Goal: Information Seeking & Learning: Find specific page/section

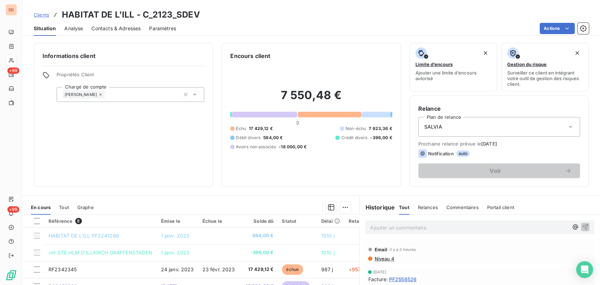
scroll to position [90, 0]
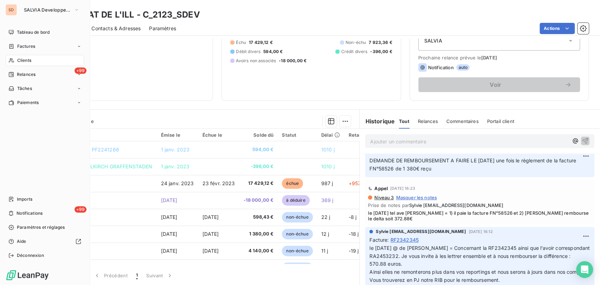
click at [14, 60] on icon at bounding box center [11, 61] width 6 height 6
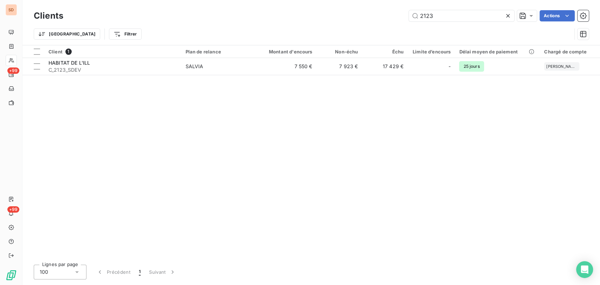
drag, startPoint x: 434, startPoint y: 16, endPoint x: 405, endPoint y: 14, distance: 30.0
click at [405, 14] on div "2123 Actions" at bounding box center [330, 15] width 517 height 11
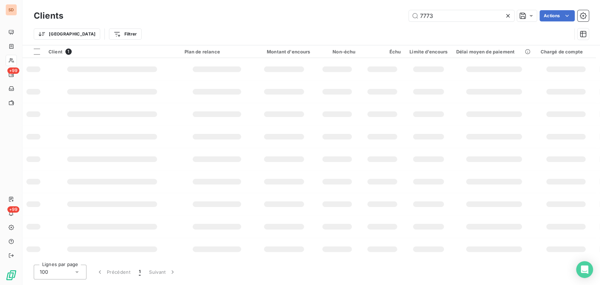
type input "7773"
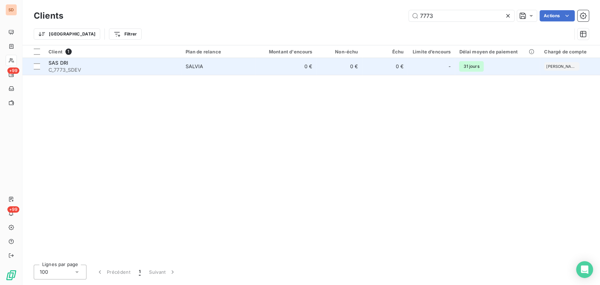
click at [67, 63] on span "SAS DRI" at bounding box center [59, 63] width 20 height 6
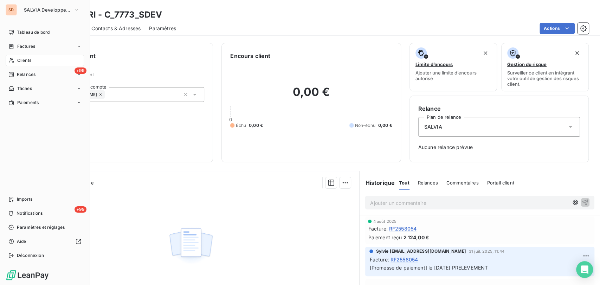
click at [18, 61] on span "Clients" at bounding box center [24, 60] width 14 height 6
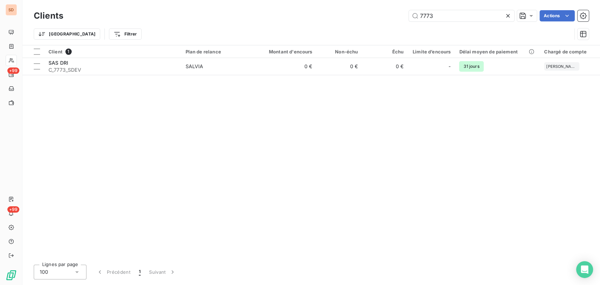
drag, startPoint x: 436, startPoint y: 14, endPoint x: 397, endPoint y: 14, distance: 39.0
click at [397, 14] on div "7773 Actions" at bounding box center [330, 15] width 517 height 11
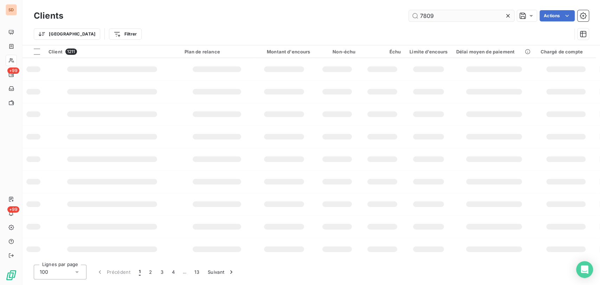
type input "7809"
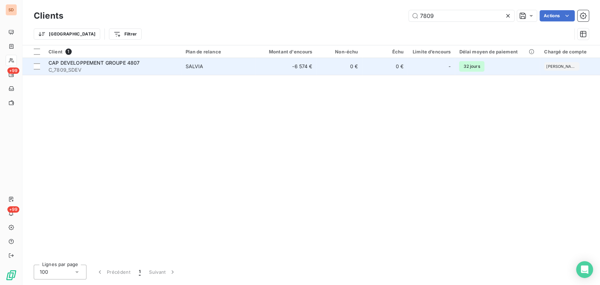
click at [79, 68] on span "C_7809_SDEV" at bounding box center [113, 69] width 128 height 7
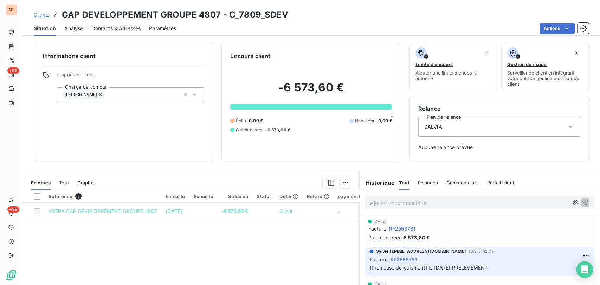
click at [404, 203] on p "Ajouter un commentaire ﻿" at bounding box center [469, 203] width 198 height 9
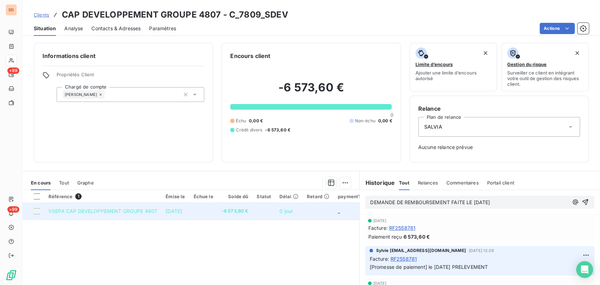
drag, startPoint x: 495, startPoint y: 202, endPoint x: 342, endPoint y: 204, distance: 153.4
click at [342, 204] on div "En cours Tout Graphe Référence 1 Émise le Échue le Solde dû Statut Délai Retard…" at bounding box center [312, 259] width 578 height 176
copy span "DEMANDE DE REMBOURSEMENT FAITE LE [DATE]"
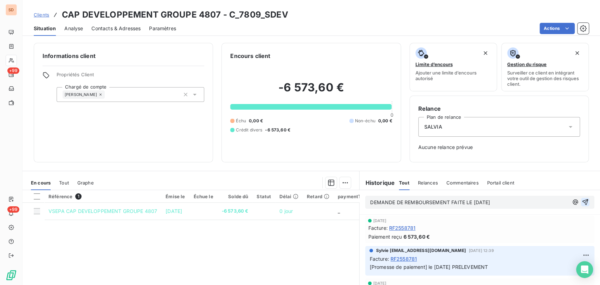
click at [583, 203] on icon "button" at bounding box center [586, 202] width 6 height 6
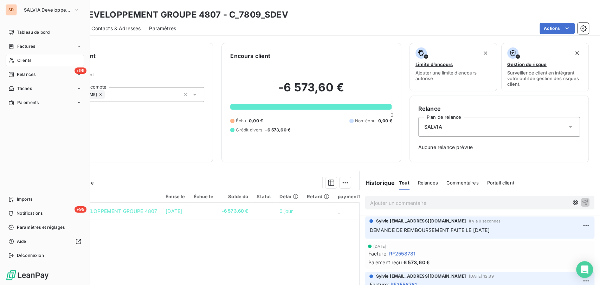
drag, startPoint x: 27, startPoint y: 58, endPoint x: 52, endPoint y: 61, distance: 25.2
click at [28, 59] on span "Clients" at bounding box center [24, 60] width 14 height 6
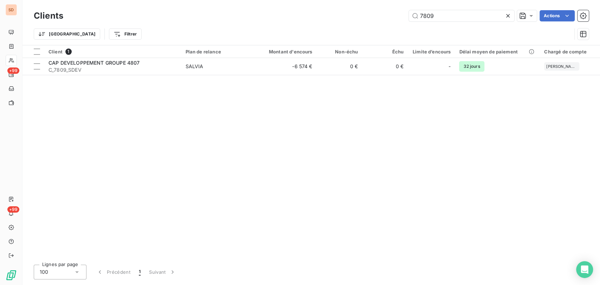
drag, startPoint x: 454, startPoint y: 14, endPoint x: 353, endPoint y: 16, distance: 101.7
click at [354, 18] on div "7809 Actions" at bounding box center [330, 15] width 517 height 11
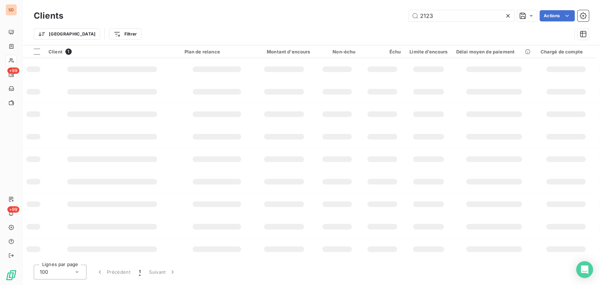
type input "2123"
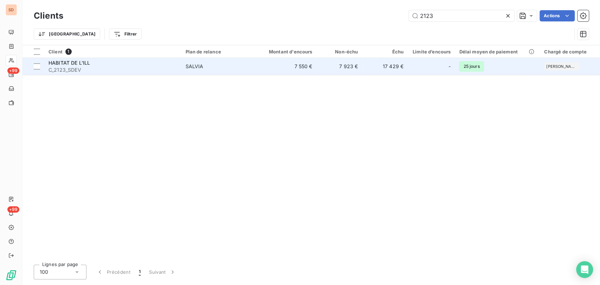
click at [76, 62] on span "HABITAT DE L'ILL" at bounding box center [70, 63] width 42 height 6
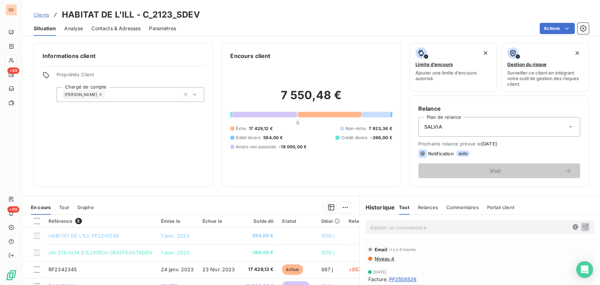
click at [386, 227] on p "Ajouter un commentaire ﻿" at bounding box center [469, 227] width 198 height 9
drag, startPoint x: 574, startPoint y: 228, endPoint x: 569, endPoint y: 228, distance: 4.9
click at [582, 228] on icon "button" at bounding box center [585, 226] width 7 height 7
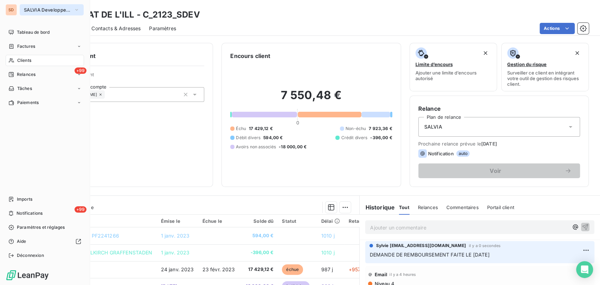
click at [82, 7] on button "SALVIA Developpement" at bounding box center [52, 9] width 64 height 11
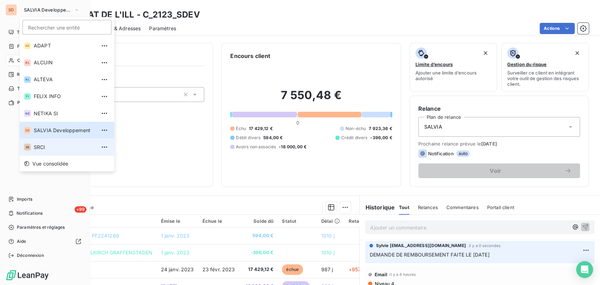
click at [31, 149] on div "SR" at bounding box center [27, 147] width 7 height 7
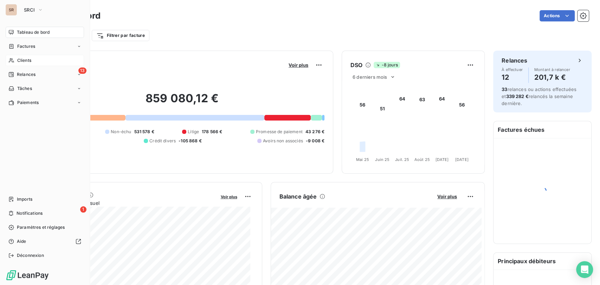
click at [24, 60] on span "Clients" at bounding box center [24, 60] width 14 height 6
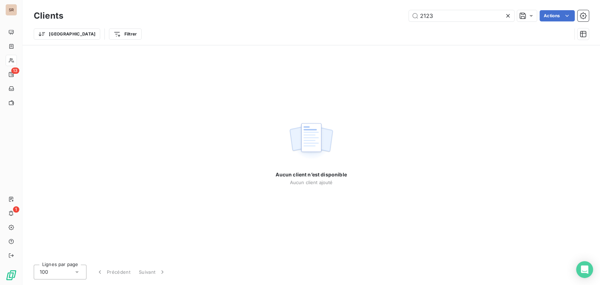
click at [393, 16] on div "2123 Actions" at bounding box center [330, 15] width 517 height 11
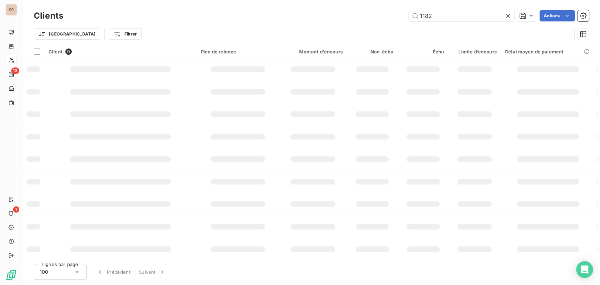
type input "1182"
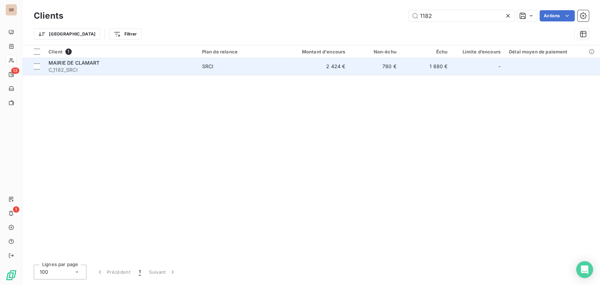
click at [77, 67] on span "C_1182_SRCI" at bounding box center [121, 69] width 145 height 7
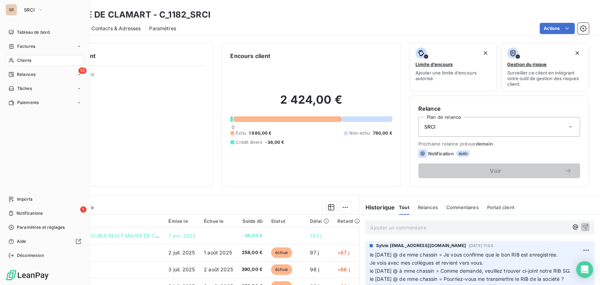
click at [17, 62] on span "Clients" at bounding box center [24, 60] width 14 height 6
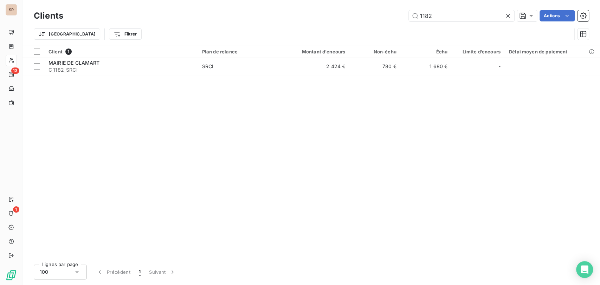
drag, startPoint x: 443, startPoint y: 18, endPoint x: 387, endPoint y: 15, distance: 56.7
click at [387, 15] on div "1182 Actions" at bounding box center [330, 15] width 517 height 11
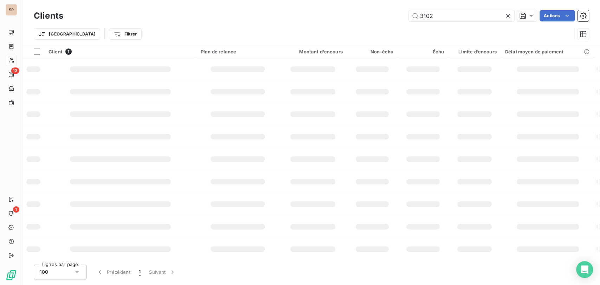
type input "3102"
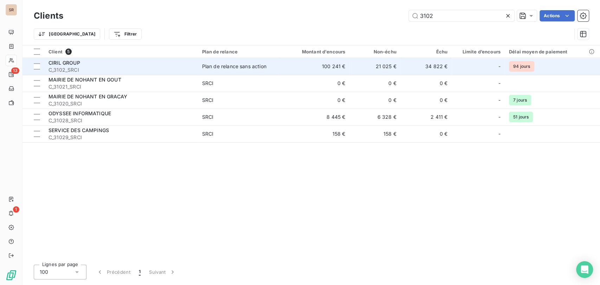
click at [55, 64] on span "CIRIL GROUP" at bounding box center [65, 63] width 32 height 6
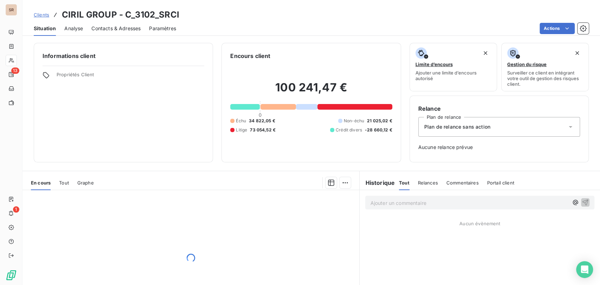
click at [109, 27] on span "Contacts & Adresses" at bounding box center [115, 28] width 49 height 7
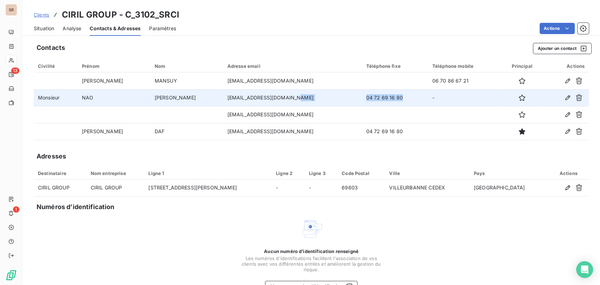
drag, startPoint x: 358, startPoint y: 96, endPoint x: 295, endPoint y: 100, distance: 62.8
click at [296, 100] on tr "Monsieur [PERSON_NAME] [EMAIL_ADDRESS][DOMAIN_NAME] 04 72 69 16 80 -" at bounding box center [311, 97] width 555 height 17
copy tr "04 72 69 16 80"
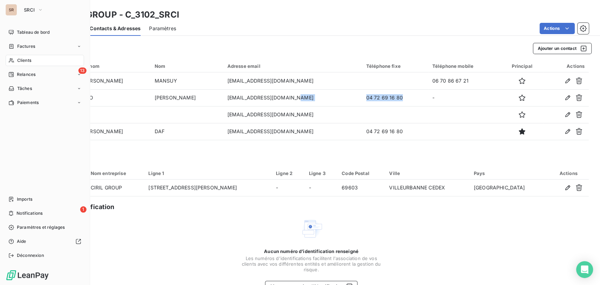
click at [17, 58] on span "Clients" at bounding box center [24, 60] width 14 height 6
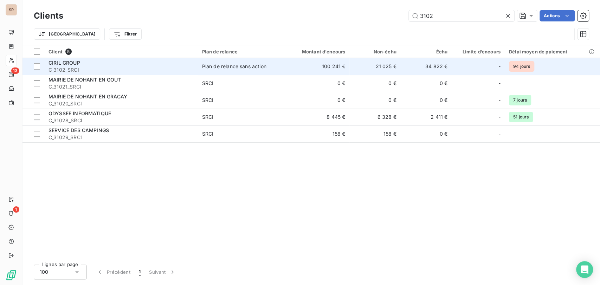
click at [66, 65] on span "CIRIL GROUP" at bounding box center [65, 63] width 32 height 6
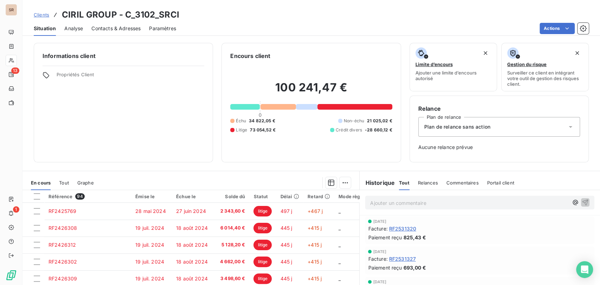
click at [104, 28] on span "Contacts & Adresses" at bounding box center [115, 28] width 49 height 7
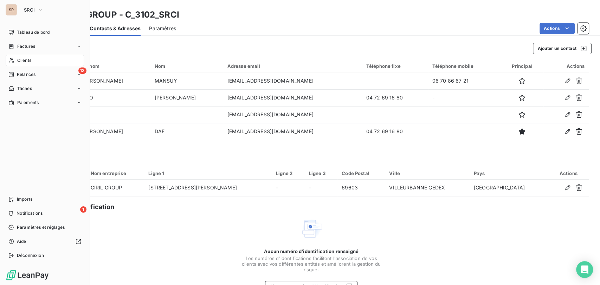
click at [18, 59] on span "Clients" at bounding box center [24, 60] width 14 height 6
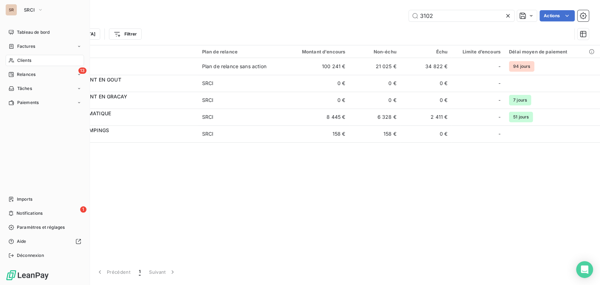
click at [28, 63] on span "Clients" at bounding box center [24, 60] width 14 height 6
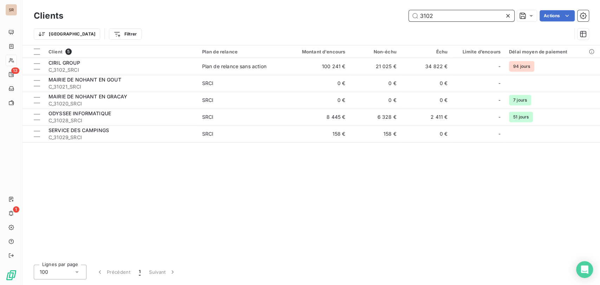
drag, startPoint x: 440, startPoint y: 15, endPoint x: 354, endPoint y: 28, distance: 87.8
click at [374, 25] on div "Clients 3102 Actions Trier Filtrer" at bounding box center [311, 26] width 555 height 37
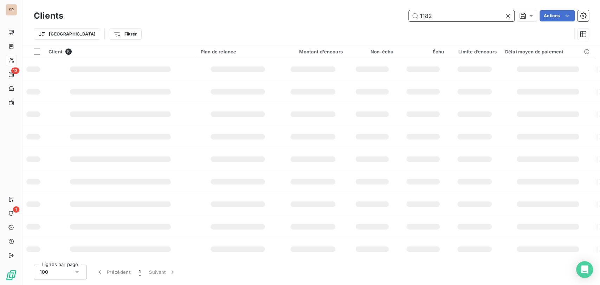
type input "1182"
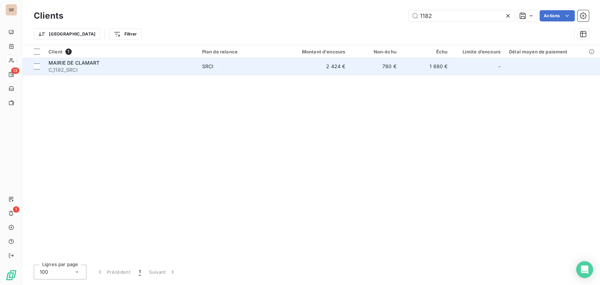
click at [64, 64] on span "MAIRIE DE CLAMART" at bounding box center [74, 63] width 51 height 6
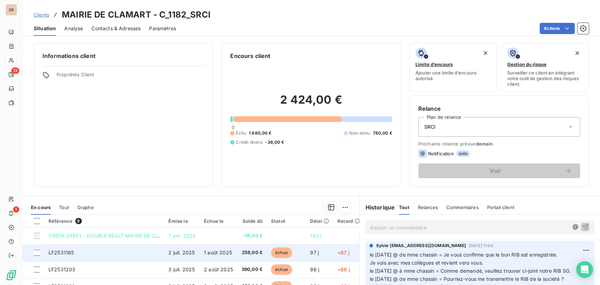
click at [57, 254] on span "LF2531165" at bounding box center [61, 253] width 25 height 6
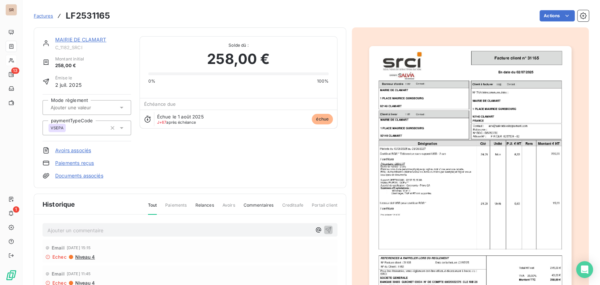
click at [517, 134] on img "button" at bounding box center [470, 189] width 203 height 286
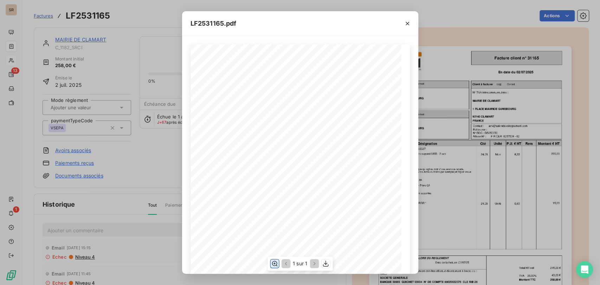
click at [275, 263] on icon "button" at bounding box center [275, 263] width 6 height 5
click at [406, 25] on icon "button" at bounding box center [407, 23] width 7 height 7
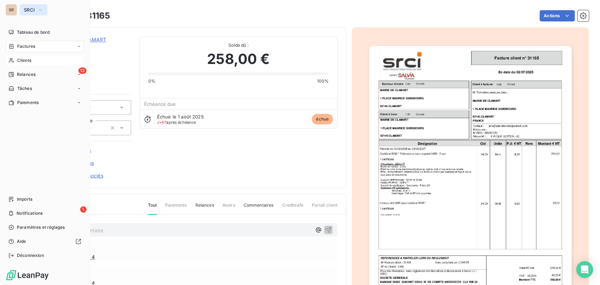
click at [40, 10] on icon "button" at bounding box center [40, 9] width 3 height 1
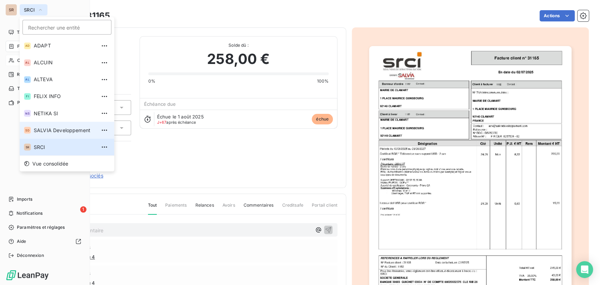
click at [43, 133] on span "SALVIA Developpement" at bounding box center [65, 130] width 62 height 7
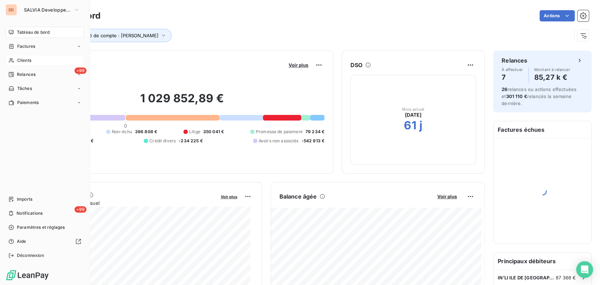
drag, startPoint x: 23, startPoint y: 60, endPoint x: 42, endPoint y: 61, distance: 19.0
click at [24, 60] on span "Clients" at bounding box center [24, 60] width 14 height 6
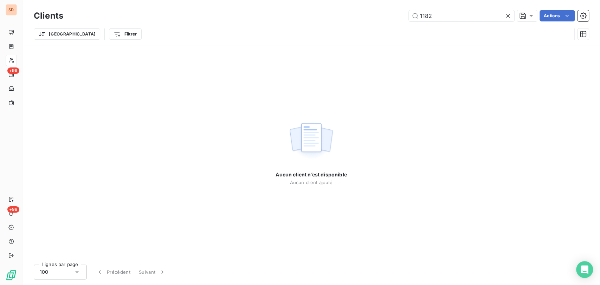
drag, startPoint x: 443, startPoint y: 16, endPoint x: 391, endPoint y: 20, distance: 52.2
click at [391, 20] on div "1182 Actions" at bounding box center [330, 15] width 517 height 11
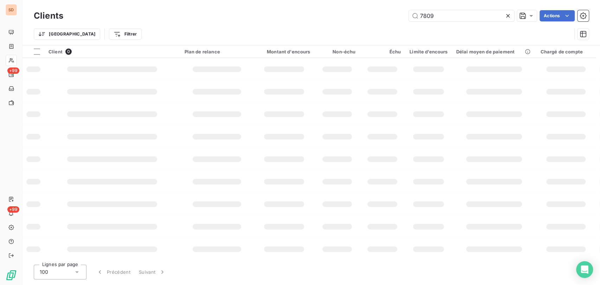
type input "7809"
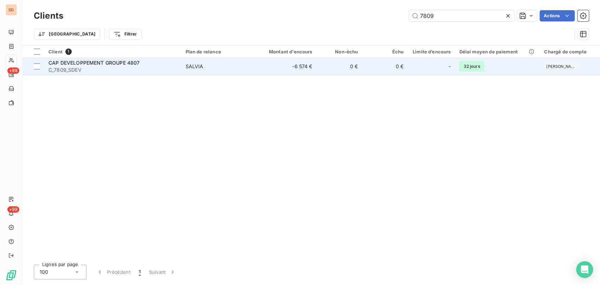
click at [78, 68] on span "C_7809_SDEV" at bounding box center [113, 69] width 128 height 7
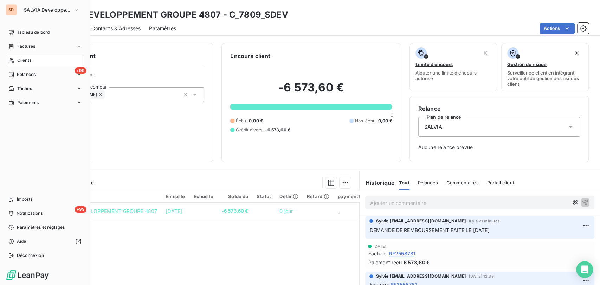
click at [18, 57] on div "Clients" at bounding box center [45, 60] width 78 height 11
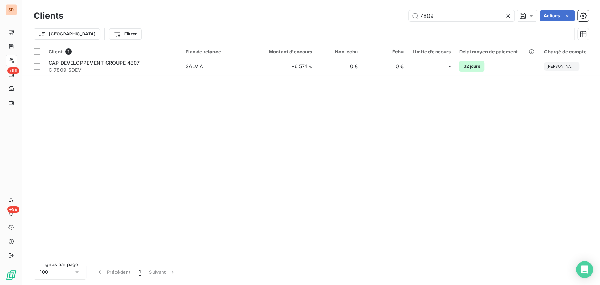
drag, startPoint x: 446, startPoint y: 15, endPoint x: 405, endPoint y: 13, distance: 40.8
click at [407, 14] on div "7809 Actions" at bounding box center [330, 15] width 517 height 11
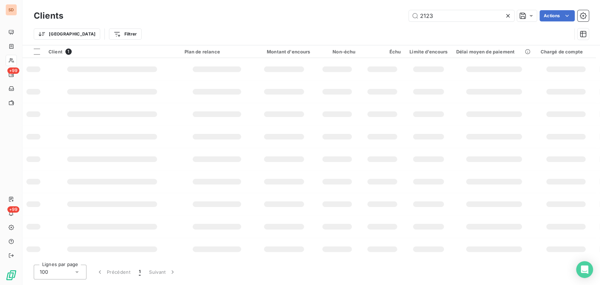
type input "2123"
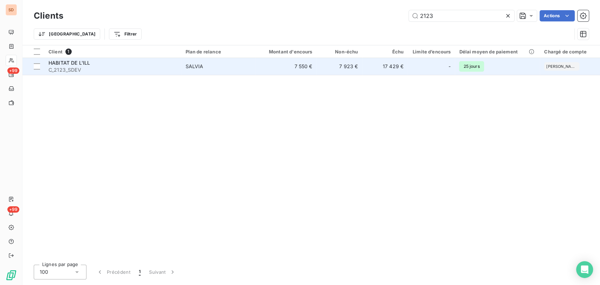
click at [71, 68] on span "C_2123_SDEV" at bounding box center [113, 69] width 128 height 7
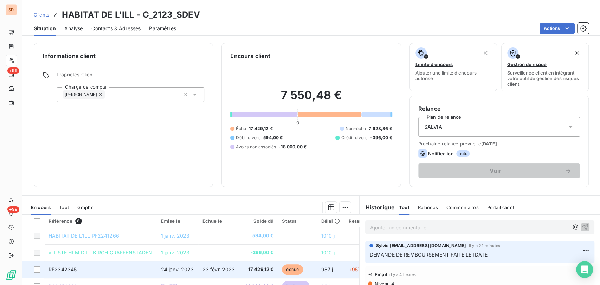
click at [69, 270] on span "RF2342345" at bounding box center [63, 270] width 28 height 6
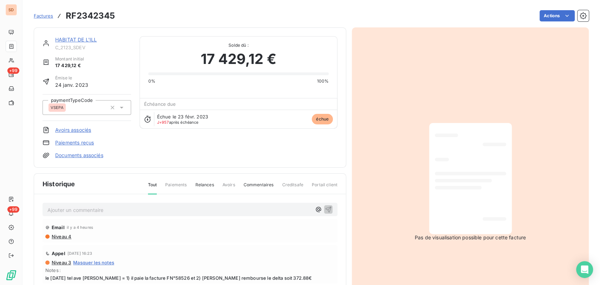
click at [72, 157] on link "Documents associés" at bounding box center [79, 155] width 48 height 7
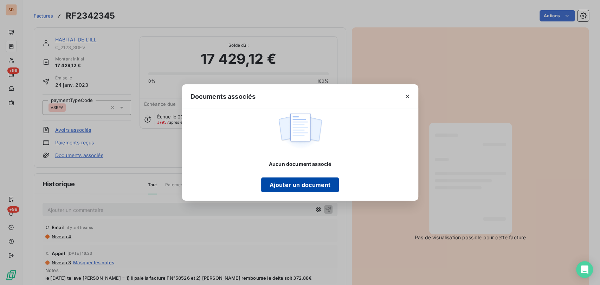
click at [307, 190] on button "Ajouter un document" at bounding box center [300, 185] width 78 height 15
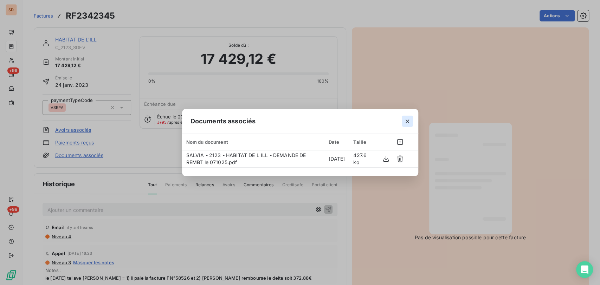
click at [407, 122] on icon "button" at bounding box center [407, 121] width 7 height 7
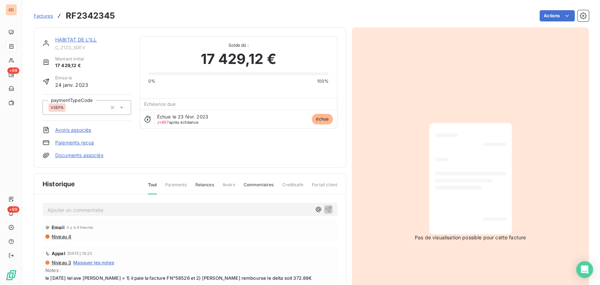
click at [81, 156] on link "Documents associés" at bounding box center [79, 155] width 48 height 7
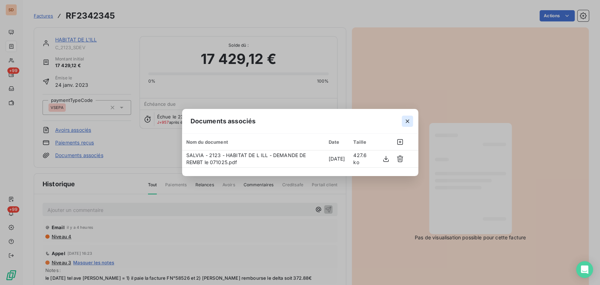
click at [408, 121] on icon "button" at bounding box center [407, 121] width 7 height 7
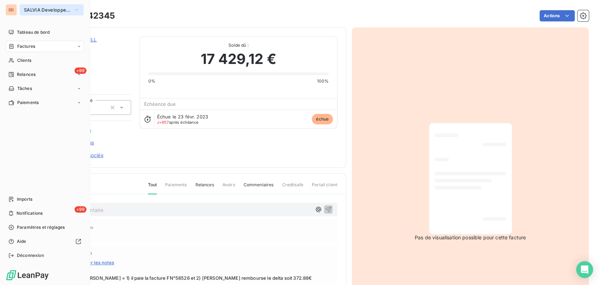
click at [75, 10] on icon "button" at bounding box center [77, 9] width 6 height 7
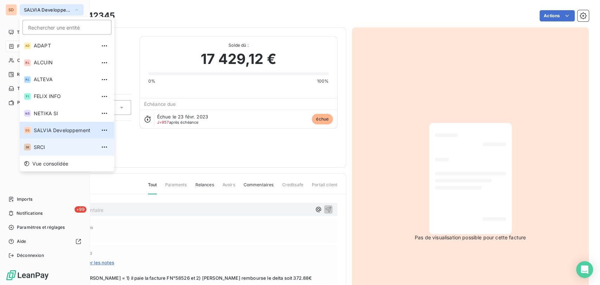
click at [37, 148] on span "SRCI" at bounding box center [65, 147] width 62 height 7
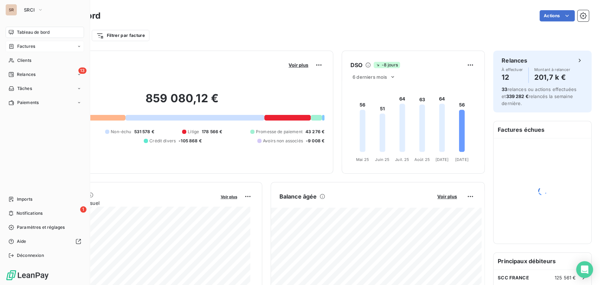
click at [24, 49] on span "Factures" at bounding box center [26, 46] width 18 height 6
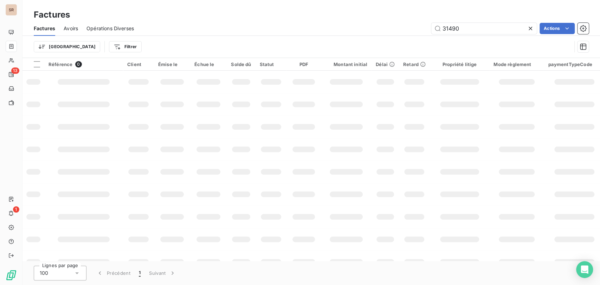
drag, startPoint x: 470, startPoint y: 28, endPoint x: 419, endPoint y: 27, distance: 51.4
click at [419, 27] on div "31490 Actions" at bounding box center [365, 28] width 447 height 11
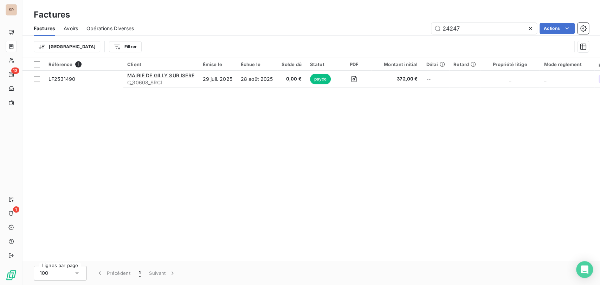
type input "24247"
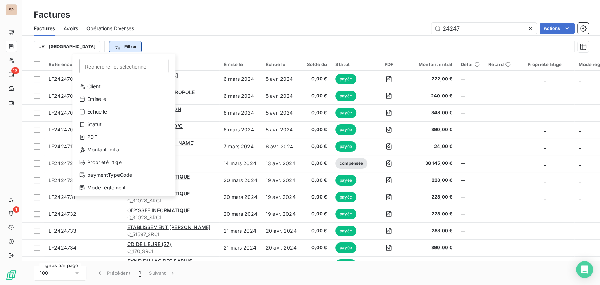
click at [82, 51] on html "SR 13 1 Factures Factures Avoirs Opérations Diverses 24247 Actions Trier Filtre…" at bounding box center [300, 142] width 600 height 285
click at [110, 153] on div "Montant initial" at bounding box center [123, 149] width 97 height 11
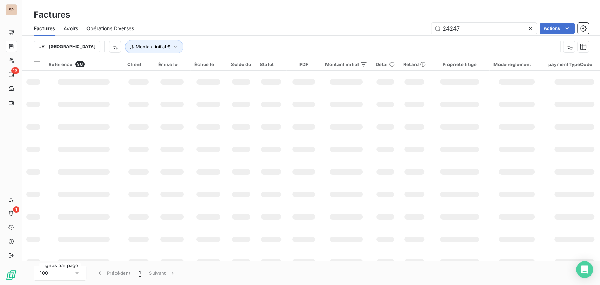
click at [531, 27] on icon at bounding box center [530, 28] width 7 height 7
click at [172, 49] on icon "button" at bounding box center [175, 46] width 7 height 7
type input "1491"
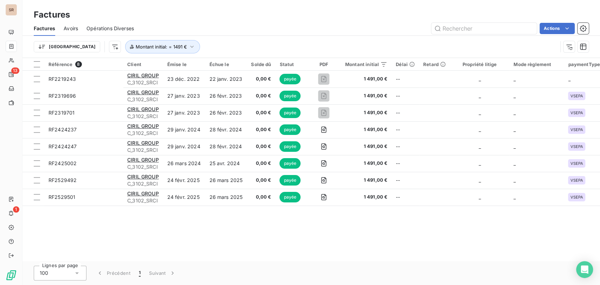
click at [206, 242] on div "Référence 8 Client Émise le Échue le Solde dû Statut PDF Montant initial Délai …" at bounding box center [312, 159] width 578 height 203
click at [189, 48] on icon "button" at bounding box center [192, 46] width 7 height 7
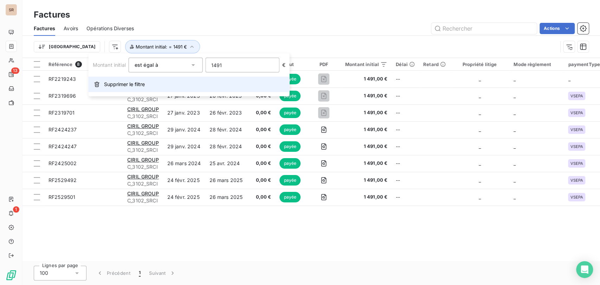
drag, startPoint x: 134, startPoint y: 86, endPoint x: 130, endPoint y: 85, distance: 3.6
click at [130, 85] on span "Supprimer le filtre" at bounding box center [124, 84] width 41 height 7
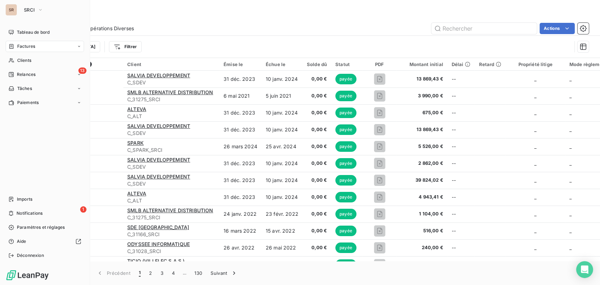
click at [21, 48] on span "Factures" at bounding box center [26, 46] width 18 height 6
click at [37, 60] on div "Factures" at bounding box center [49, 60] width 70 height 11
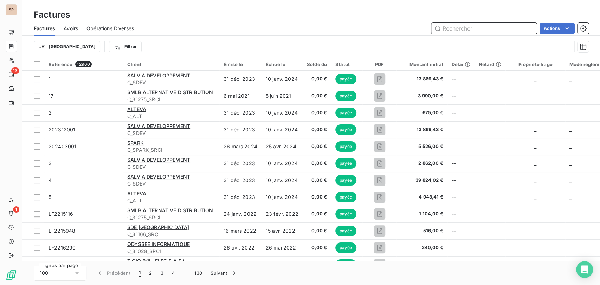
click at [444, 26] on input "text" at bounding box center [485, 28] width 106 height 11
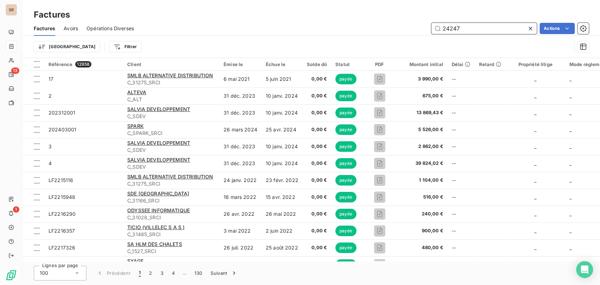
type input "24247"
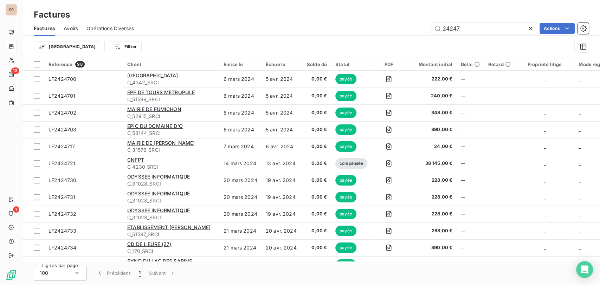
click at [530, 29] on icon at bounding box center [531, 29] width 4 height 4
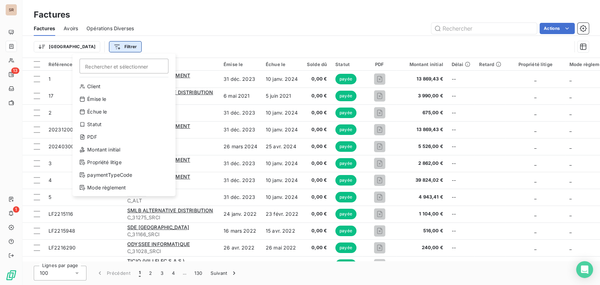
click at [90, 51] on html "SR 13 1 Factures Factures Avoirs Opérations Diverses Actions Trier Filtrer Rech…" at bounding box center [300, 142] width 600 height 285
click at [98, 148] on div "Montant initial" at bounding box center [123, 149] width 97 height 11
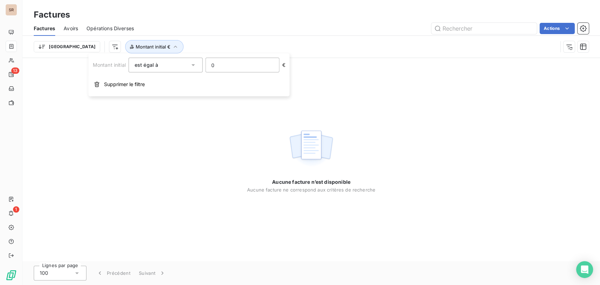
click at [221, 64] on input "0" at bounding box center [242, 65] width 73 height 14
type input "1491"
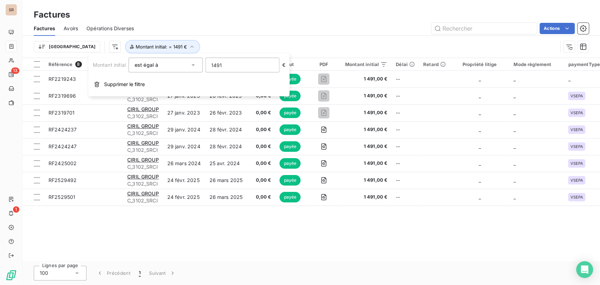
click at [254, 223] on div "Référence 8 Client Émise le Échue le Solde dû Statut PDF Montant initial Délai …" at bounding box center [312, 159] width 578 height 203
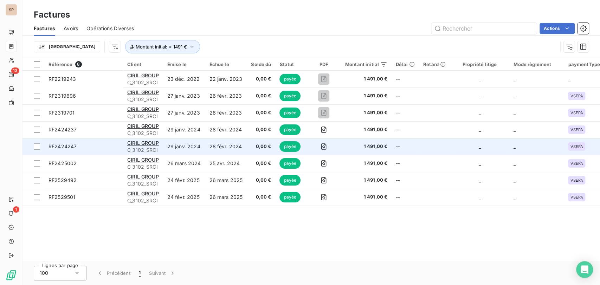
click at [69, 147] on span "RF2424247" at bounding box center [63, 147] width 28 height 6
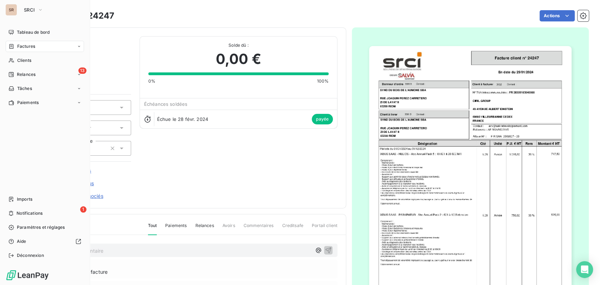
click at [18, 47] on span "Factures" at bounding box center [26, 46] width 18 height 6
click at [18, 46] on span "Factures" at bounding box center [26, 46] width 18 height 6
click at [24, 50] on div "Factures" at bounding box center [45, 46] width 78 height 11
click at [12, 49] on icon at bounding box center [11, 47] width 6 height 6
click at [21, 43] on span "Factures" at bounding box center [26, 46] width 18 height 6
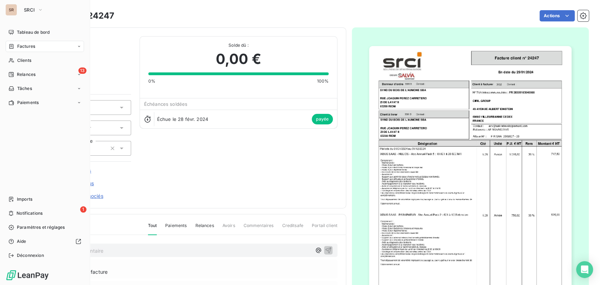
click at [29, 45] on span "Factures" at bounding box center [26, 46] width 18 height 6
click at [29, 59] on span "Factures" at bounding box center [26, 60] width 18 height 6
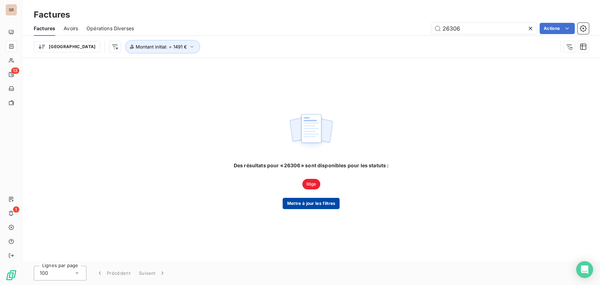
click at [307, 203] on button "Mettre à jour les filtres" at bounding box center [311, 203] width 57 height 11
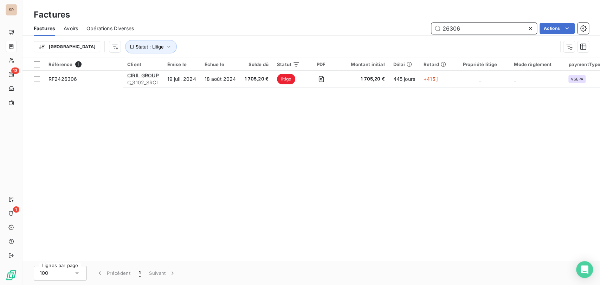
drag, startPoint x: 460, startPoint y: 31, endPoint x: 428, endPoint y: 32, distance: 32.0
click at [432, 31] on input "26306" at bounding box center [485, 28] width 106 height 11
type input "29521"
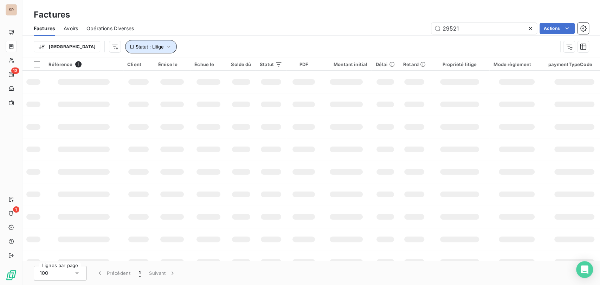
click at [165, 48] on icon "button" at bounding box center [168, 46] width 7 height 7
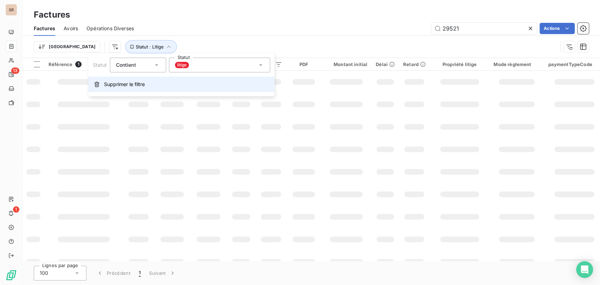
click at [120, 85] on span "Supprimer le filtre" at bounding box center [124, 84] width 41 height 7
